Goal: Check status: Check status

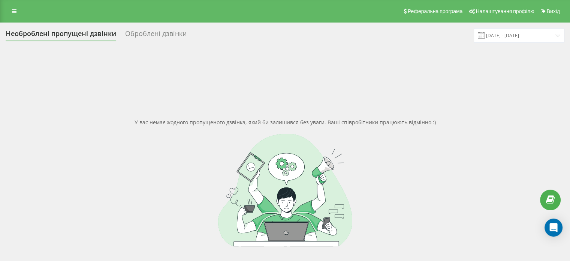
click at [495, 44] on div "Необроблені пропущені дзвінки Оброблені дзвінки 29.12.2024 - 31.12.2024 У вас н…" at bounding box center [285, 170] width 559 height 284
click at [497, 42] on input "29.12.2024 - 31.12.2024" at bounding box center [519, 35] width 91 height 15
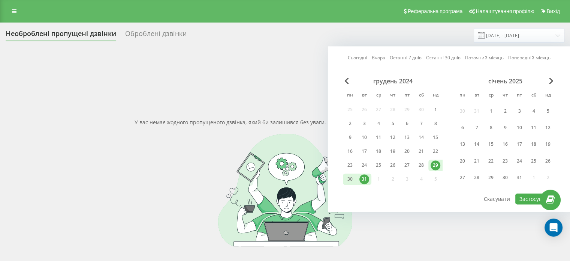
click at [362, 60] on link "Сьогодні" at bounding box center [357, 57] width 19 height 7
click at [529, 202] on div "Сьогодні Вчора Останні 7 днів Останні 30 днів Поточний місяць Попередній місяць…" at bounding box center [449, 128] width 242 height 165
click at [528, 192] on div at bounding box center [449, 192] width 212 height 1
click at [527, 193] on button "Застосувати" at bounding box center [536, 198] width 40 height 11
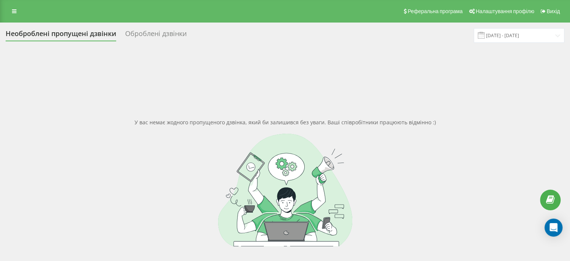
click at [501, 43] on div "Необроблені пропущені дзвінки Оброблені дзвінки 20.08.2025 - 20.08.2025 У вас н…" at bounding box center [285, 170] width 559 height 284
click at [501, 40] on input "20.08.2025 - 20.08.2025" at bounding box center [519, 35] width 91 height 15
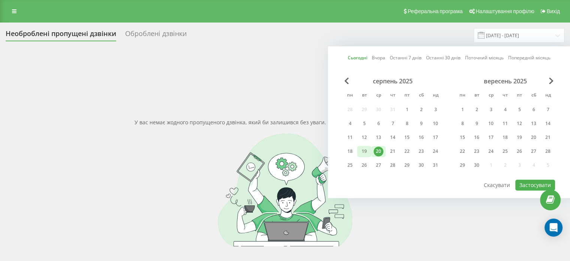
click at [363, 153] on div "19" at bounding box center [365, 151] width 10 height 10
click at [379, 151] on div "20" at bounding box center [379, 151] width 10 height 10
click at [538, 186] on button "Застосувати" at bounding box center [536, 184] width 40 height 11
type input "[DATE] - [DATE]"
